Goal: Task Accomplishment & Management: Complete application form

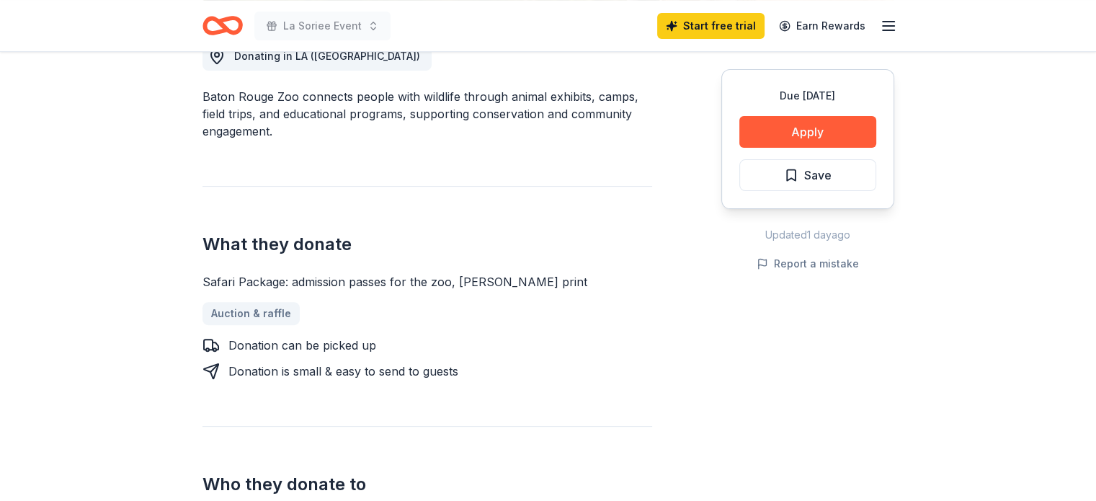
scroll to position [432, 0]
click at [246, 313] on link "Auction & raffle" at bounding box center [256, 311] width 109 height 23
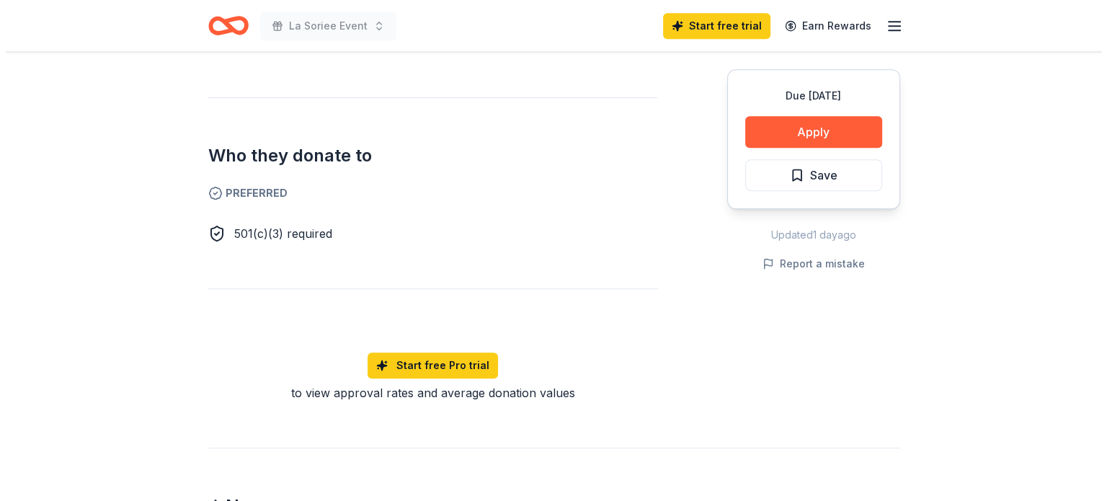
scroll to position [793, 0]
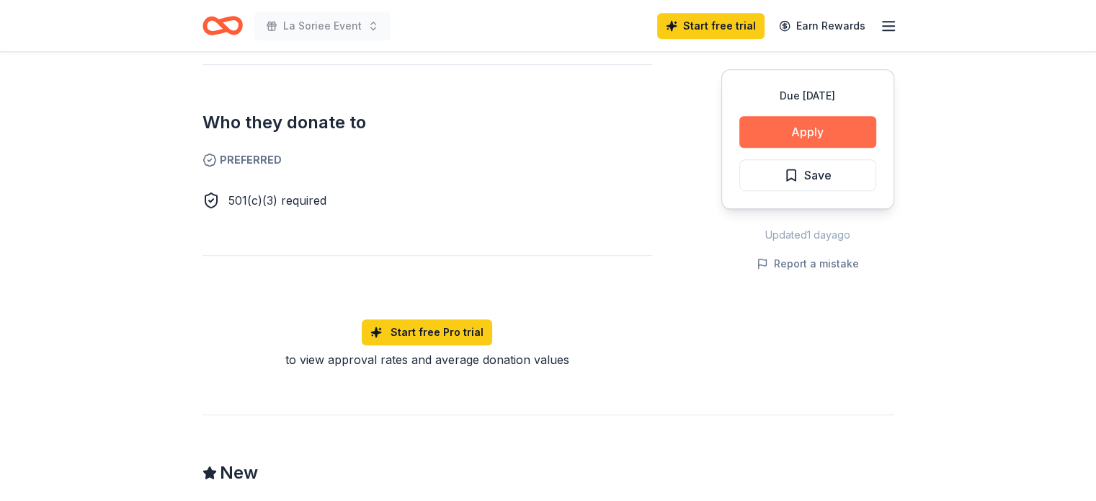
click at [810, 124] on button "Apply" at bounding box center [807, 132] width 137 height 32
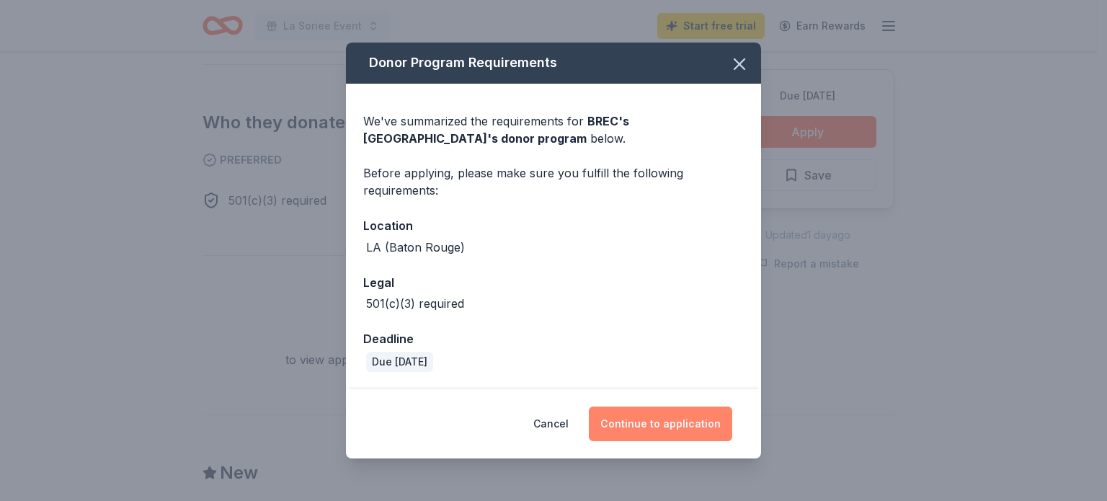
click at [662, 424] on button "Continue to application" at bounding box center [660, 423] width 143 height 35
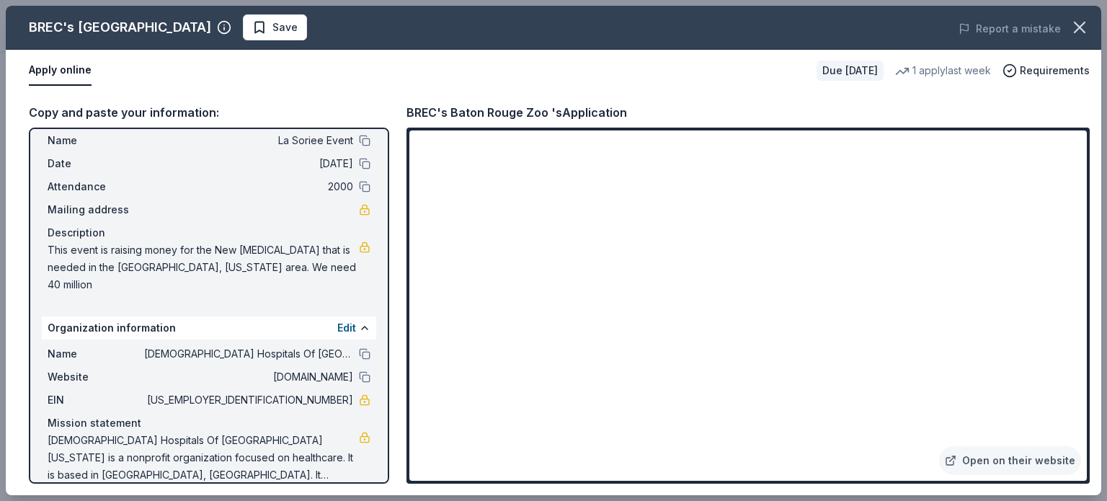
scroll to position [0, 0]
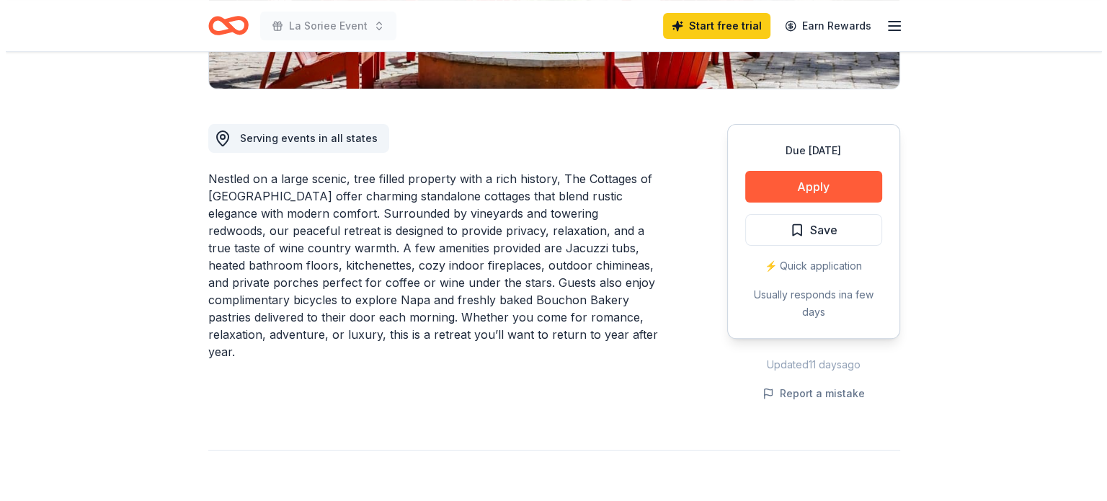
scroll to position [360, 0]
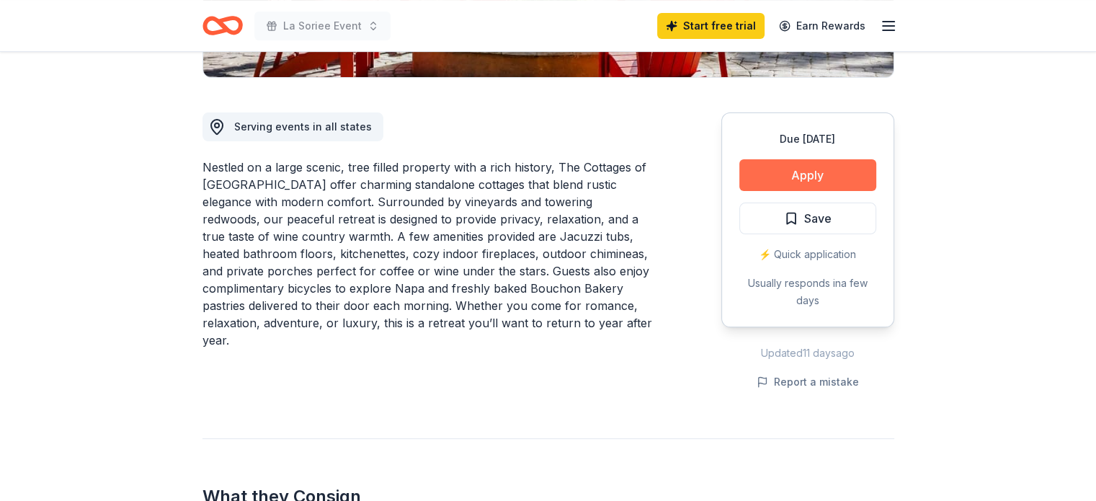
click at [801, 172] on button "Apply" at bounding box center [807, 175] width 137 height 32
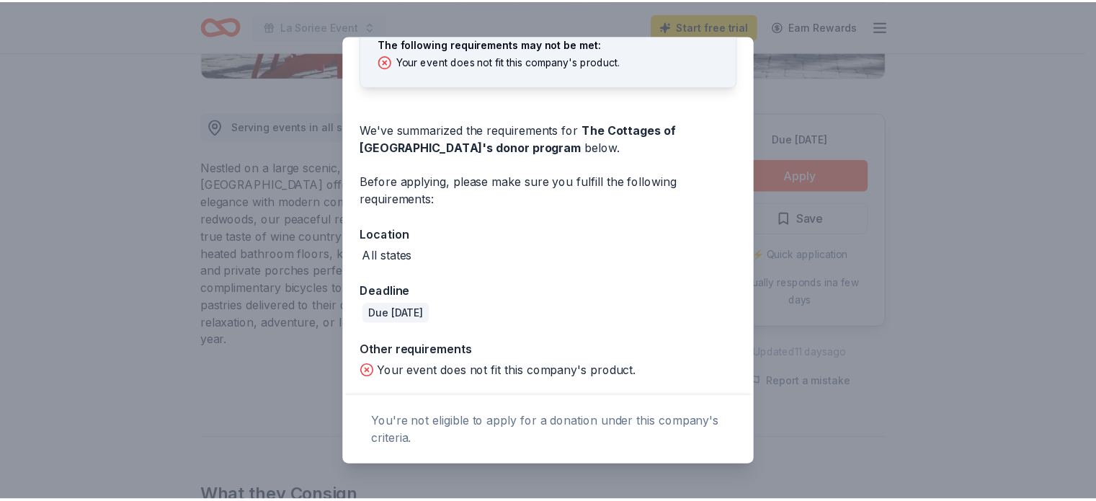
scroll to position [0, 0]
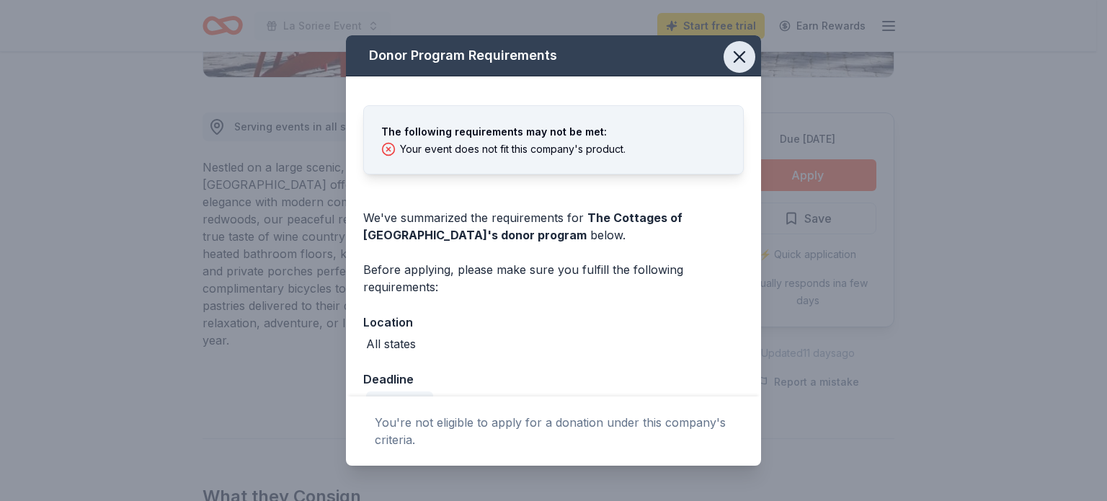
click at [729, 58] on icon "button" at bounding box center [739, 57] width 20 height 20
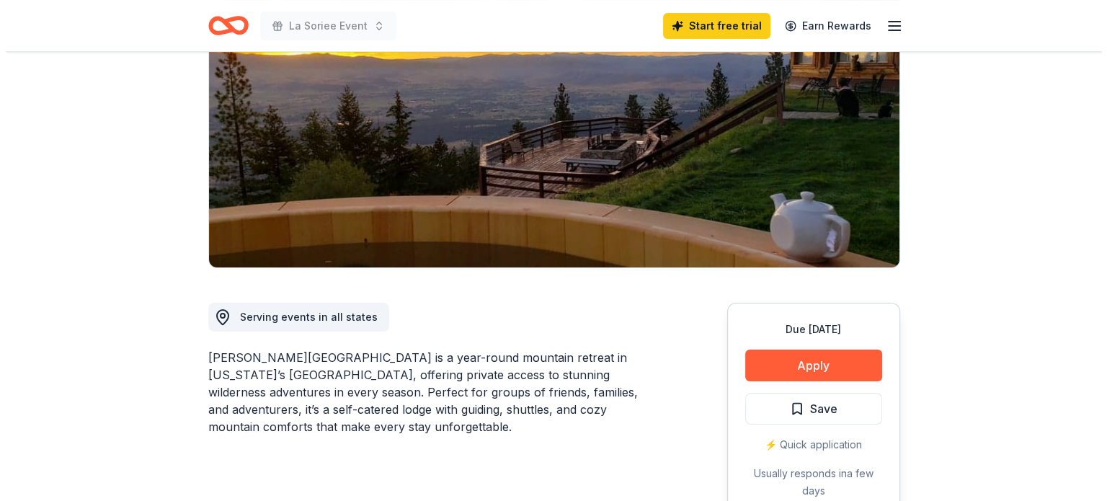
scroll to position [216, 0]
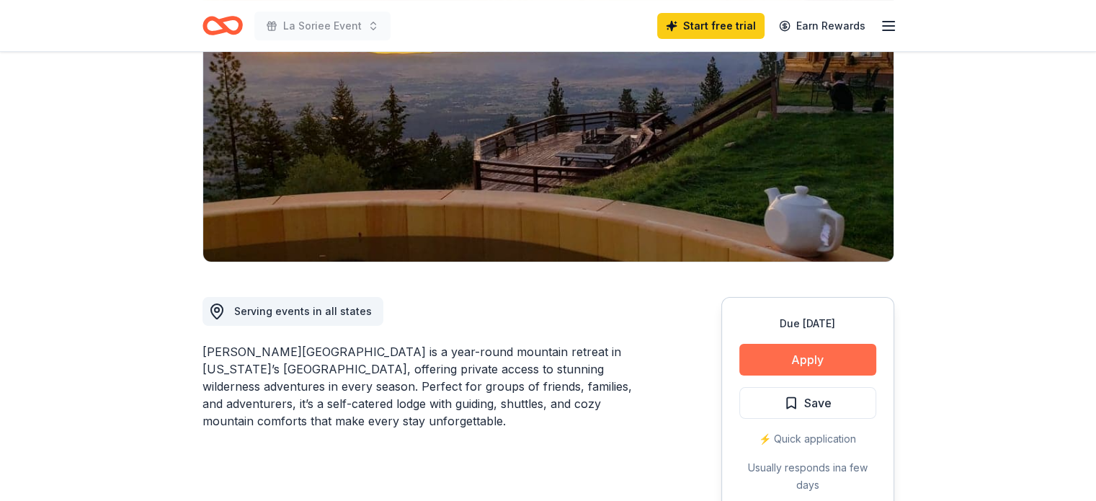
click at [809, 344] on button "Apply" at bounding box center [807, 360] width 137 height 32
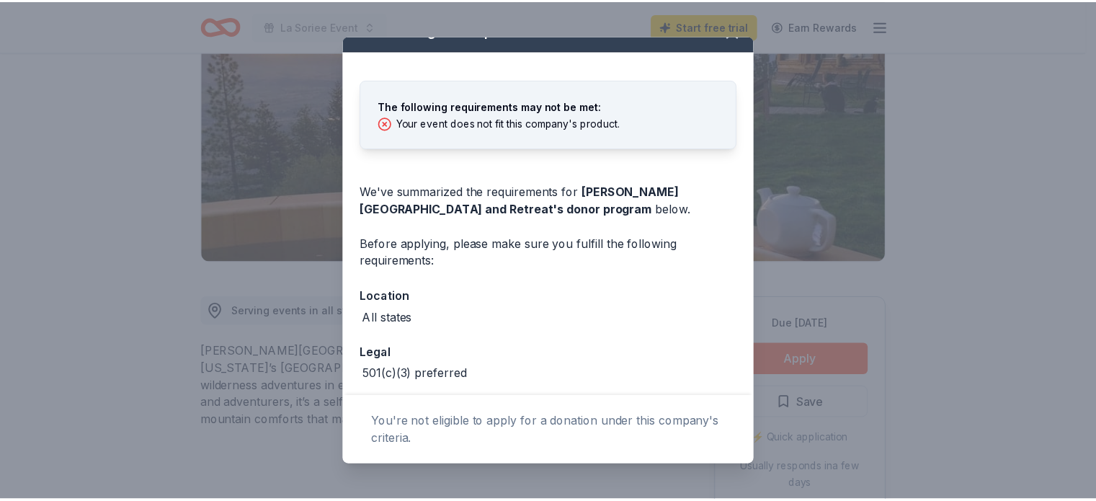
scroll to position [0, 0]
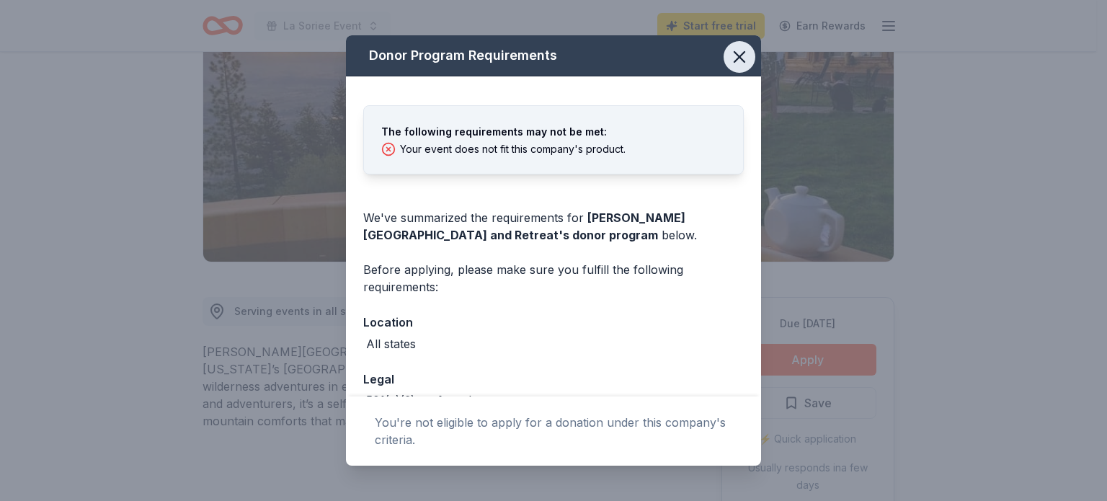
click at [729, 51] on icon "button" at bounding box center [739, 57] width 20 height 20
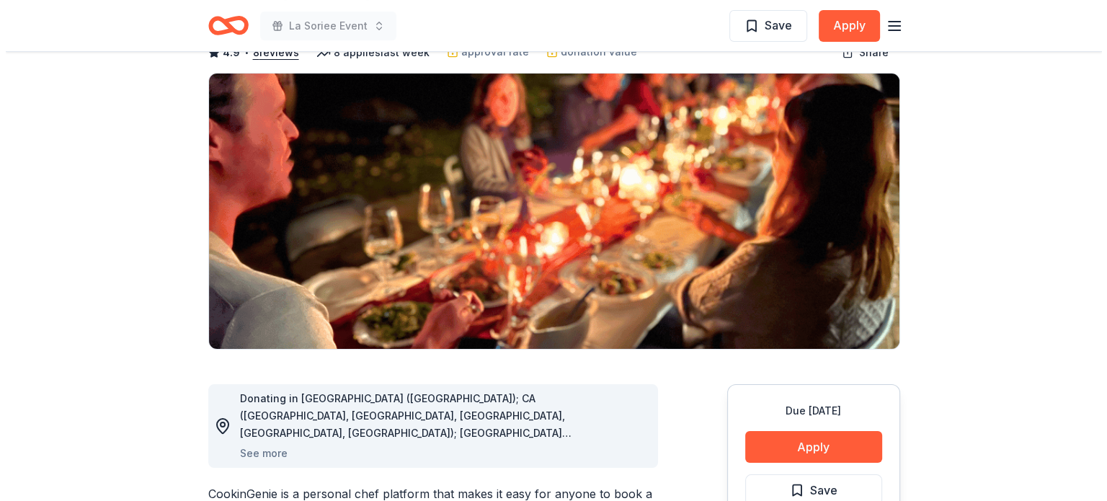
scroll to position [216, 0]
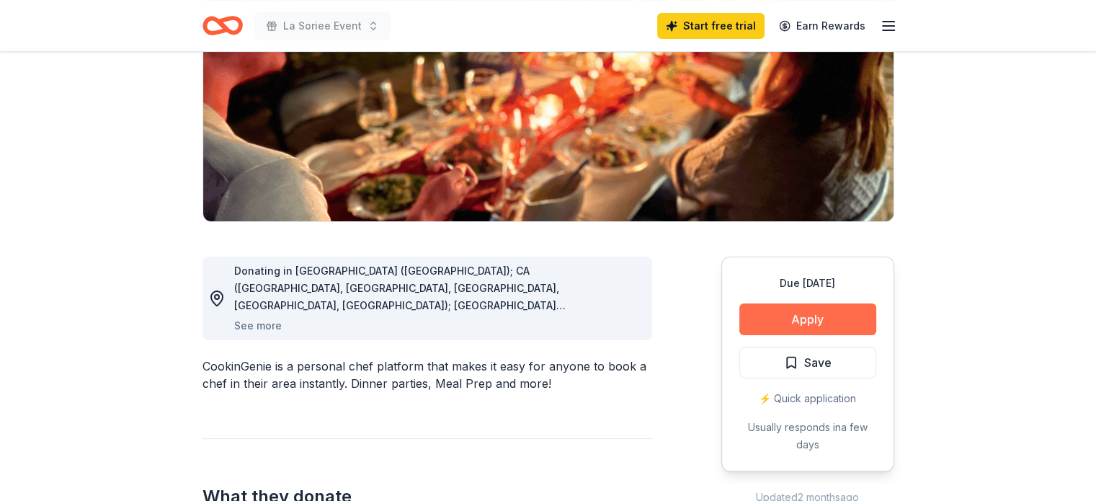
click at [803, 316] on button "Apply" at bounding box center [807, 319] width 137 height 32
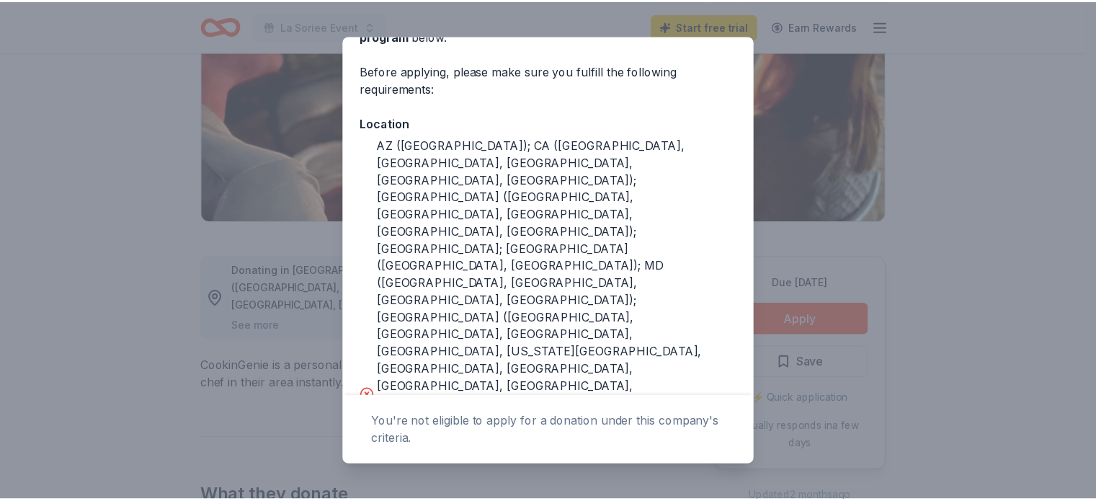
scroll to position [288, 0]
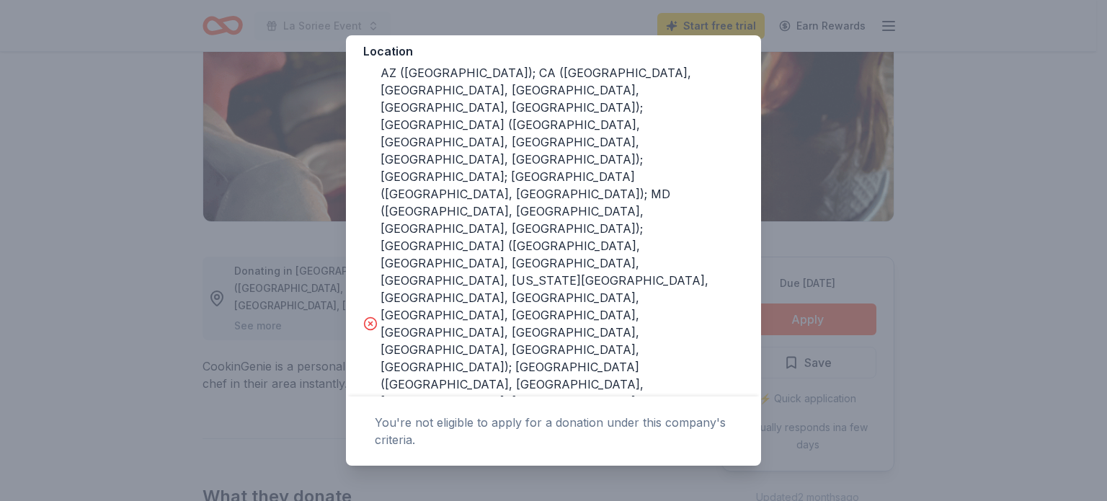
click at [957, 101] on div "Donor Program Requirements The following requirements may not be met: This comp…" at bounding box center [553, 250] width 1107 height 501
